Goal: Task Accomplishment & Management: Use online tool/utility

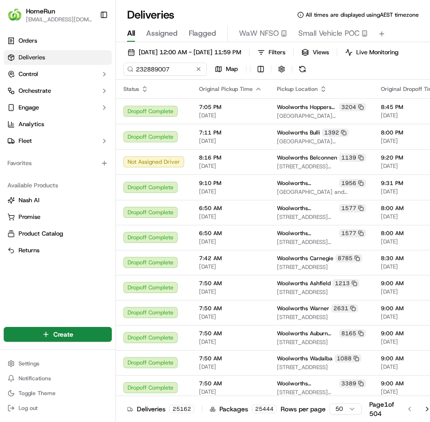
type input "232889007"
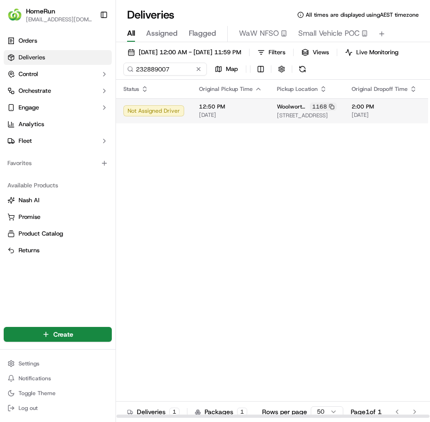
click at [233, 119] on span "[DATE]" at bounding box center [230, 114] width 63 height 7
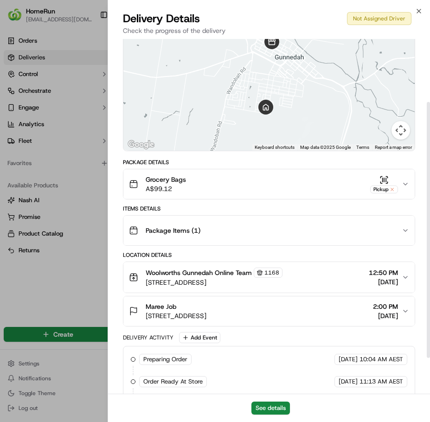
scroll to position [137, 0]
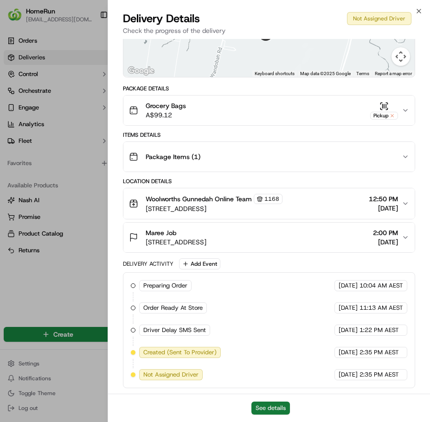
click at [273, 409] on button "See details" at bounding box center [270, 408] width 39 height 13
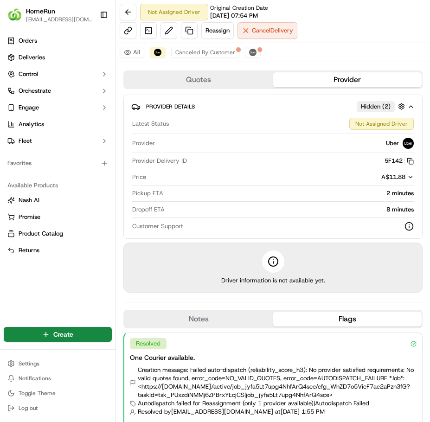
scroll to position [0, 0]
click at [200, 56] on button "Canceled By Customer" at bounding box center [205, 52] width 68 height 11
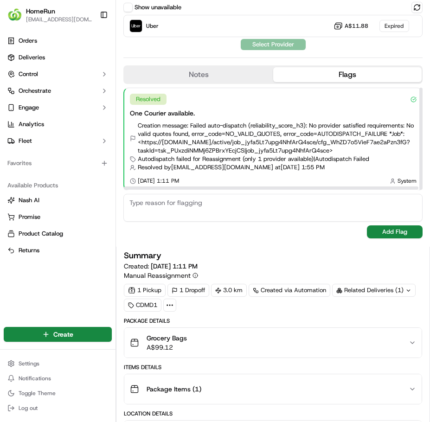
scroll to position [0, 0]
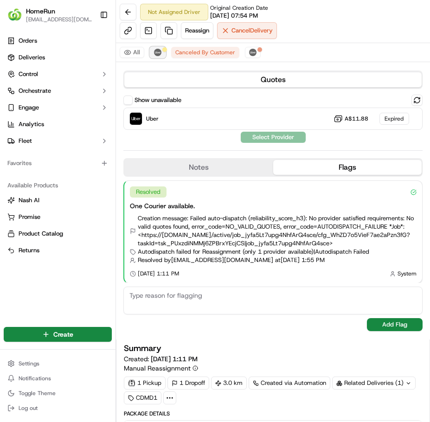
click at [160, 54] on img at bounding box center [157, 52] width 7 height 7
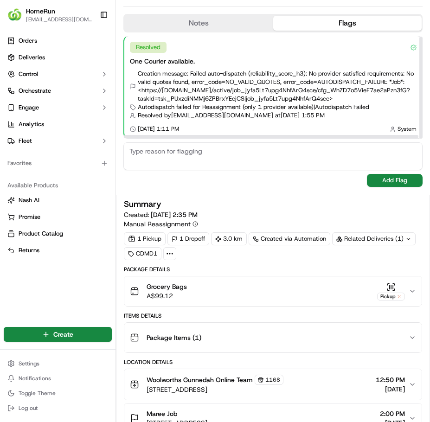
scroll to position [418, 0]
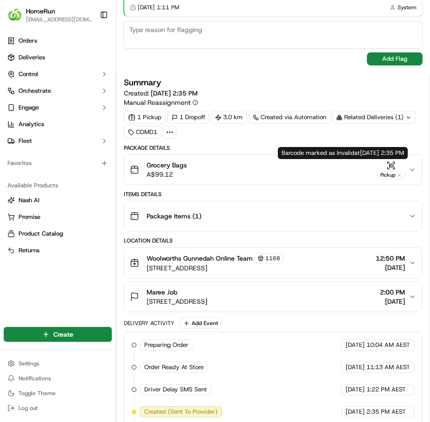
click at [409, 171] on icon "button" at bounding box center [412, 169] width 7 height 7
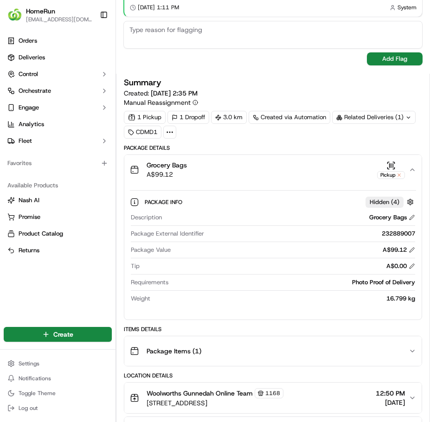
click at [405, 174] on button "Grocery Bags A$99.12 Pickup" at bounding box center [272, 170] width 297 height 30
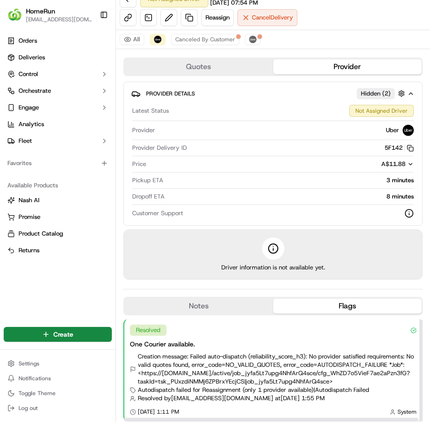
scroll to position [0, 0]
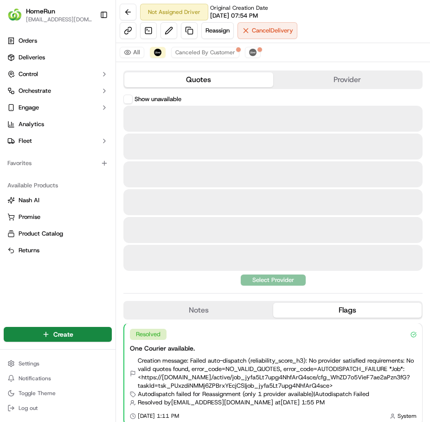
click at [197, 86] on button "Quotes" at bounding box center [198, 79] width 149 height 15
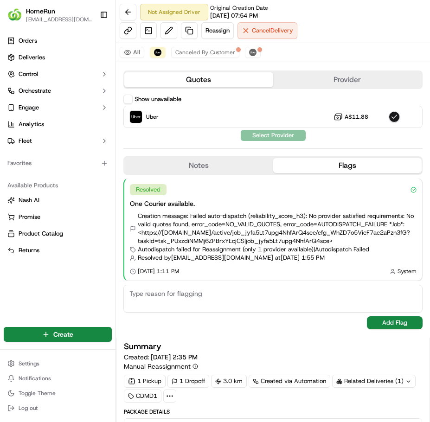
click at [358, 93] on div "Quotes Provider Show unavailable Uber A$11.88 Select Provider Notes Flags No re…" at bounding box center [273, 202] width 314 height 272
click at [352, 86] on button "Provider" at bounding box center [347, 79] width 149 height 15
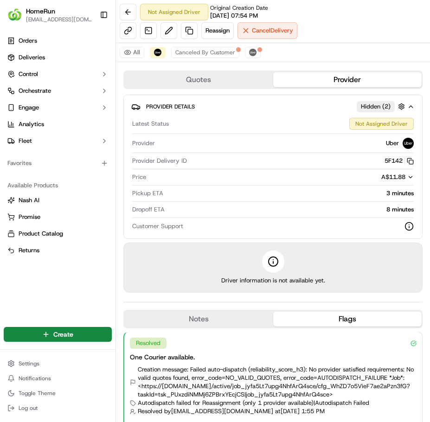
click at [212, 76] on button "Quotes" at bounding box center [198, 79] width 149 height 15
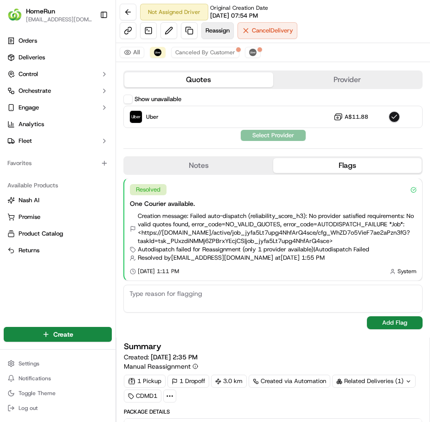
click at [212, 33] on span "Reassign" at bounding box center [218, 30] width 24 height 8
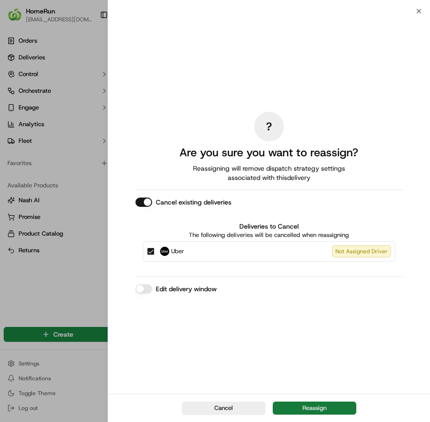
click at [312, 412] on button "Reassign" at bounding box center [315, 408] width 84 height 13
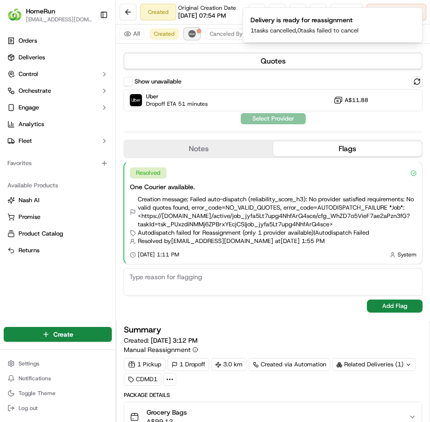
click at [197, 39] on button "Uber" at bounding box center [192, 33] width 16 height 11
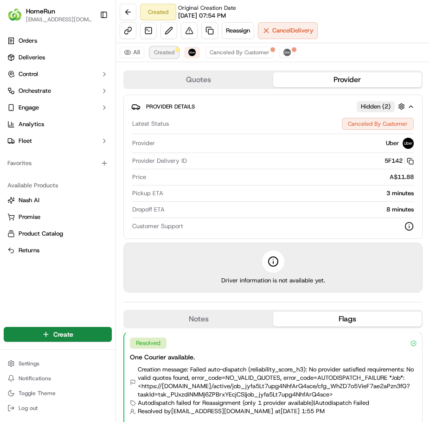
click at [175, 54] on button "Created" at bounding box center [164, 52] width 29 height 11
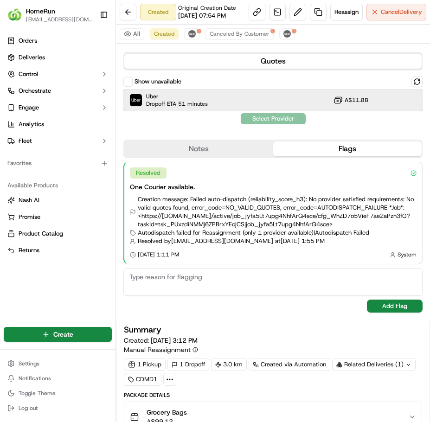
click at [213, 111] on div "Uber Dropoff ETA 51 minutes A$11.88" at bounding box center [272, 100] width 299 height 22
click at [251, 124] on button "Assign Provider" at bounding box center [273, 118] width 66 height 11
